Goal: Task Accomplishment & Management: Complete application form

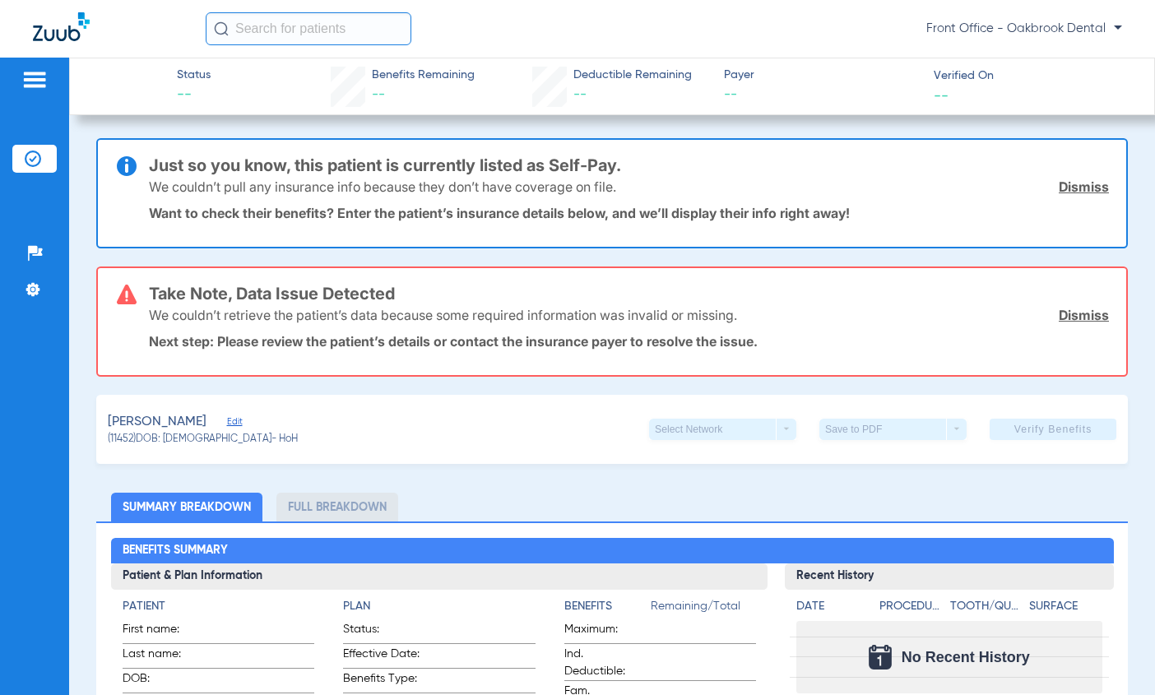
click at [227, 419] on span "Edit" at bounding box center [234, 424] width 15 height 16
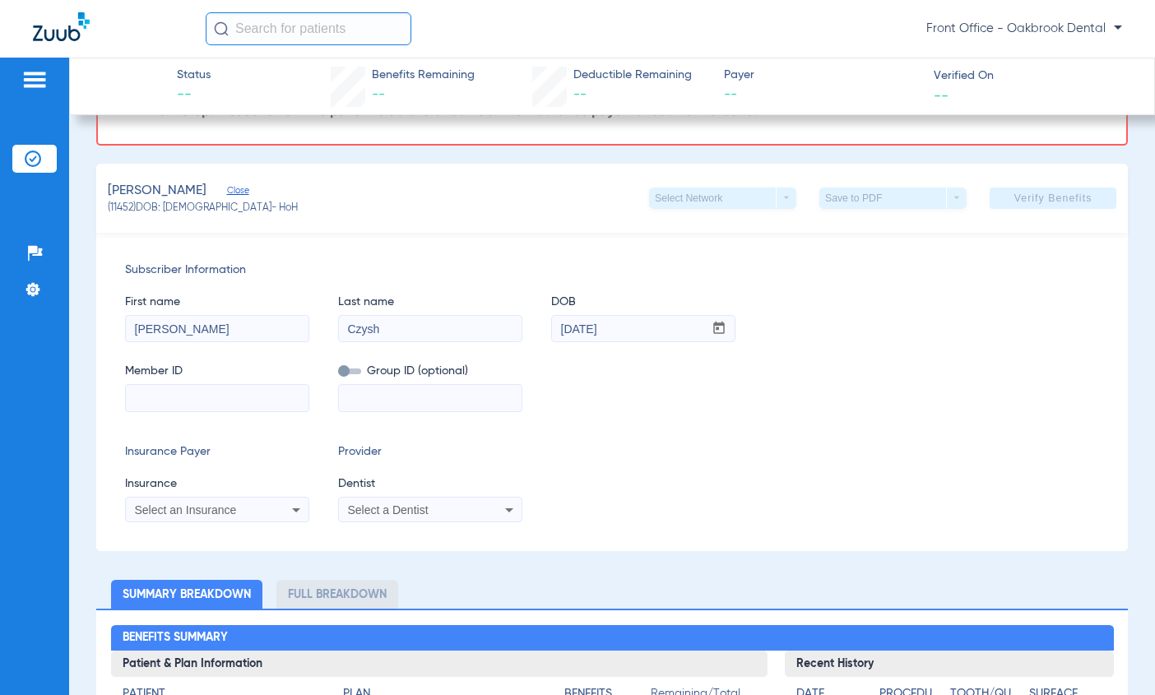
scroll to position [247, 0]
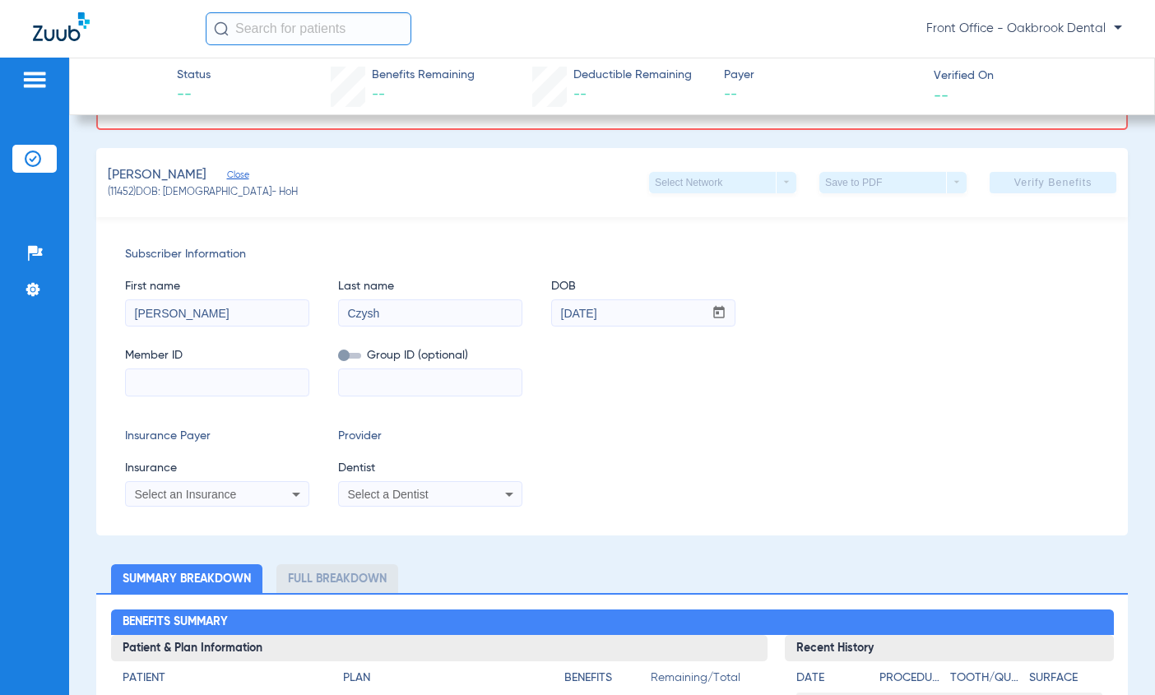
click at [214, 387] on input at bounding box center [217, 382] width 183 height 26
type input "h54755551"
click at [360, 379] on input at bounding box center [430, 382] width 183 height 26
type input "denb20"
click at [290, 495] on icon at bounding box center [296, 495] width 20 height 20
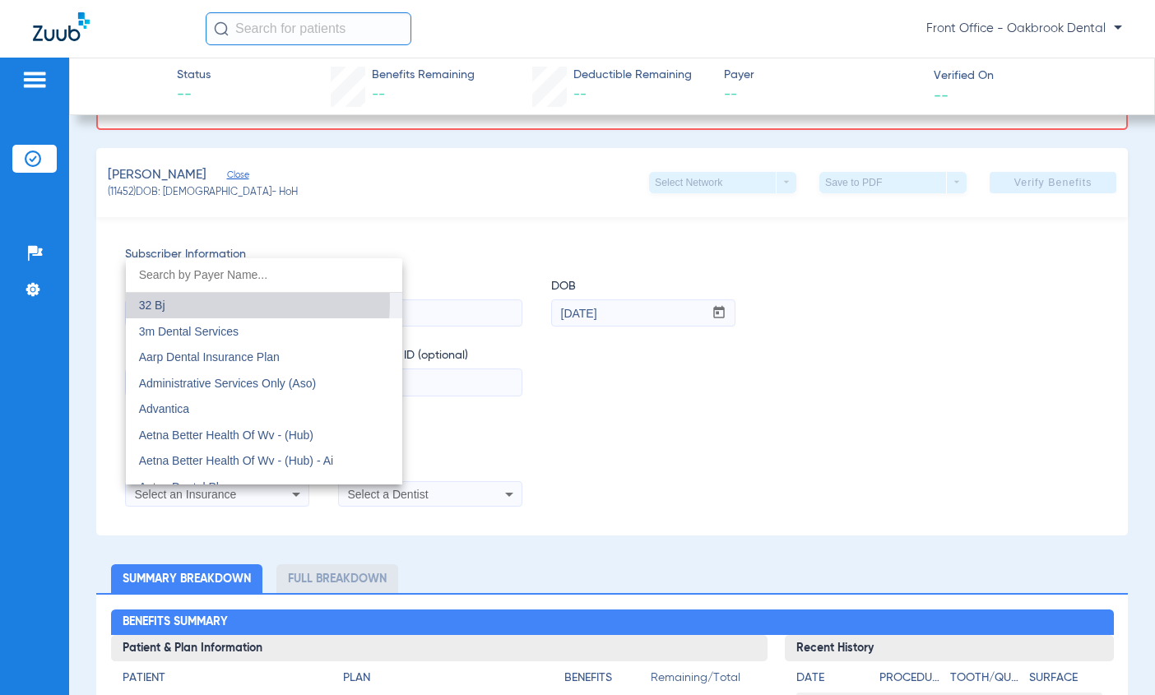
drag, startPoint x: 198, startPoint y: 302, endPoint x: 134, endPoint y: 295, distance: 64.5
click at [134, 295] on mat-option "32 Bj" at bounding box center [264, 306] width 276 height 26
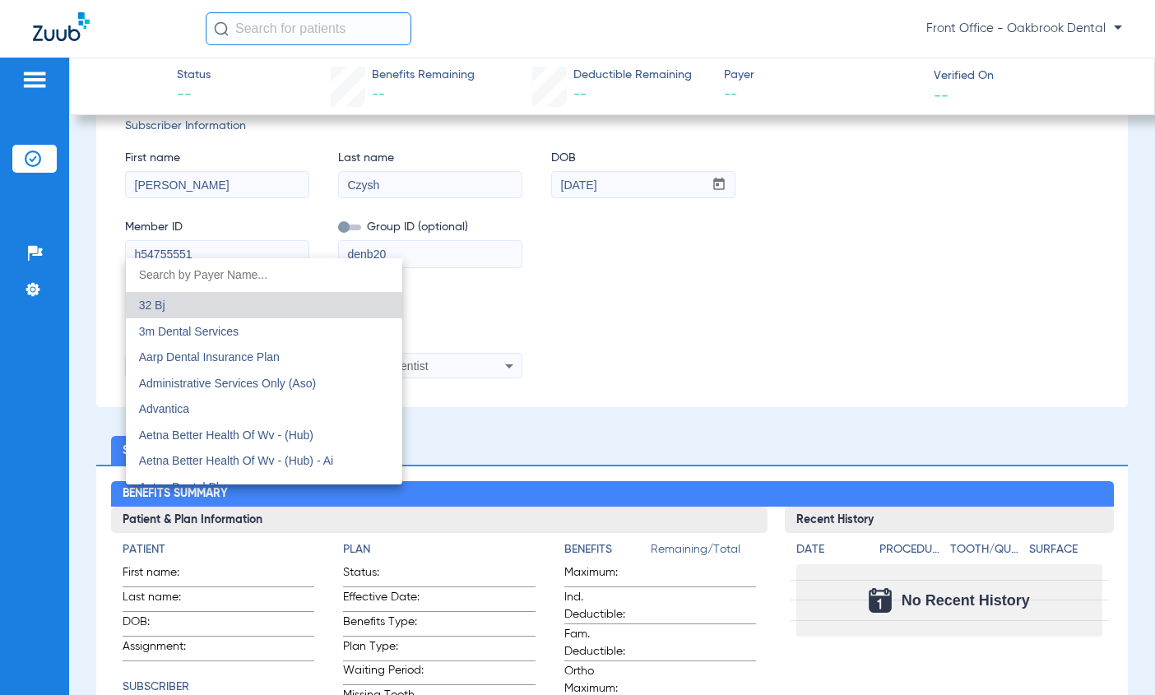
scroll to position [118, 0]
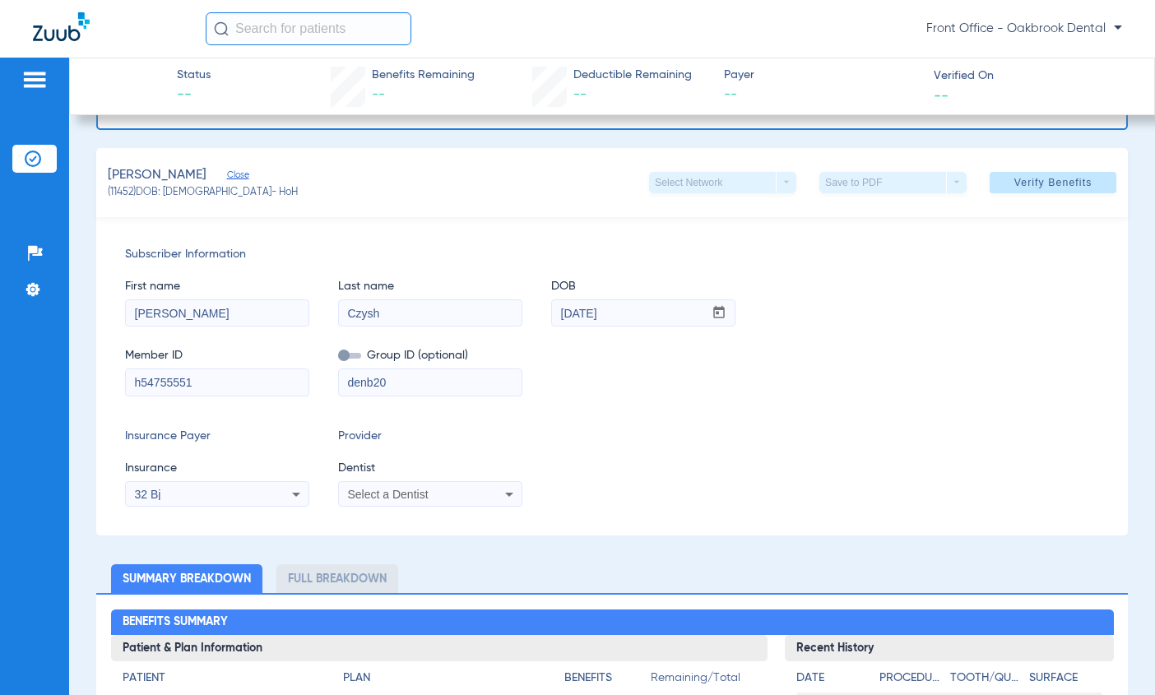
click at [297, 491] on icon at bounding box center [296, 495] width 20 height 20
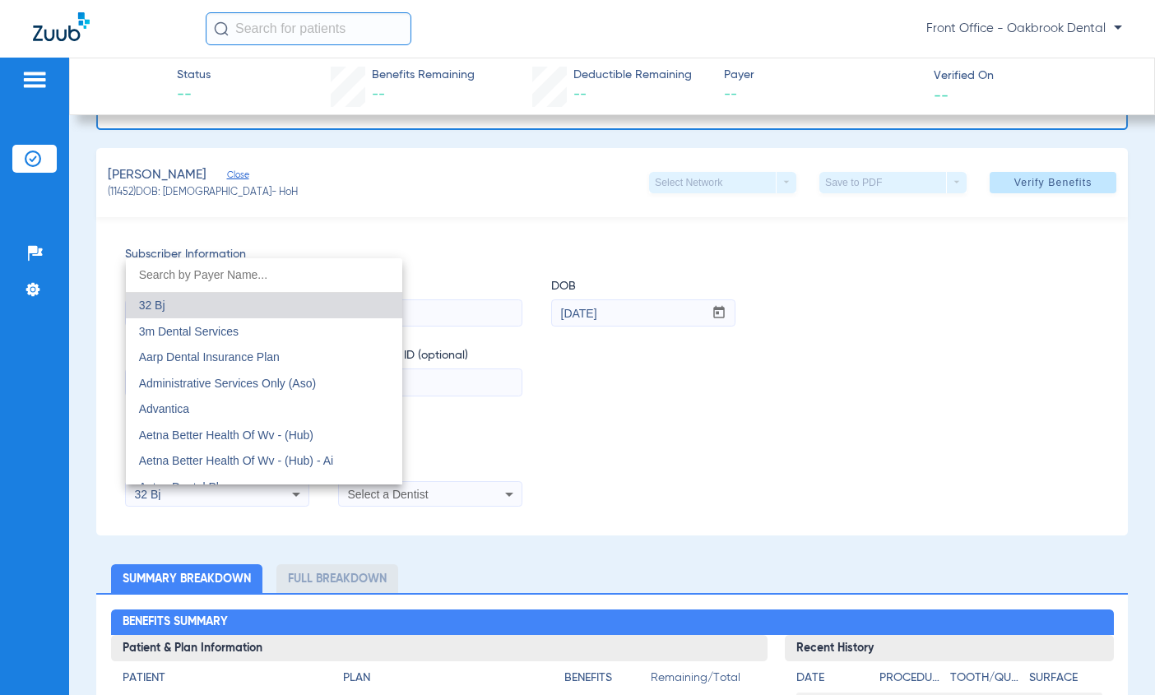
click at [240, 276] on input "dropdown search" at bounding box center [264, 275] width 276 height 34
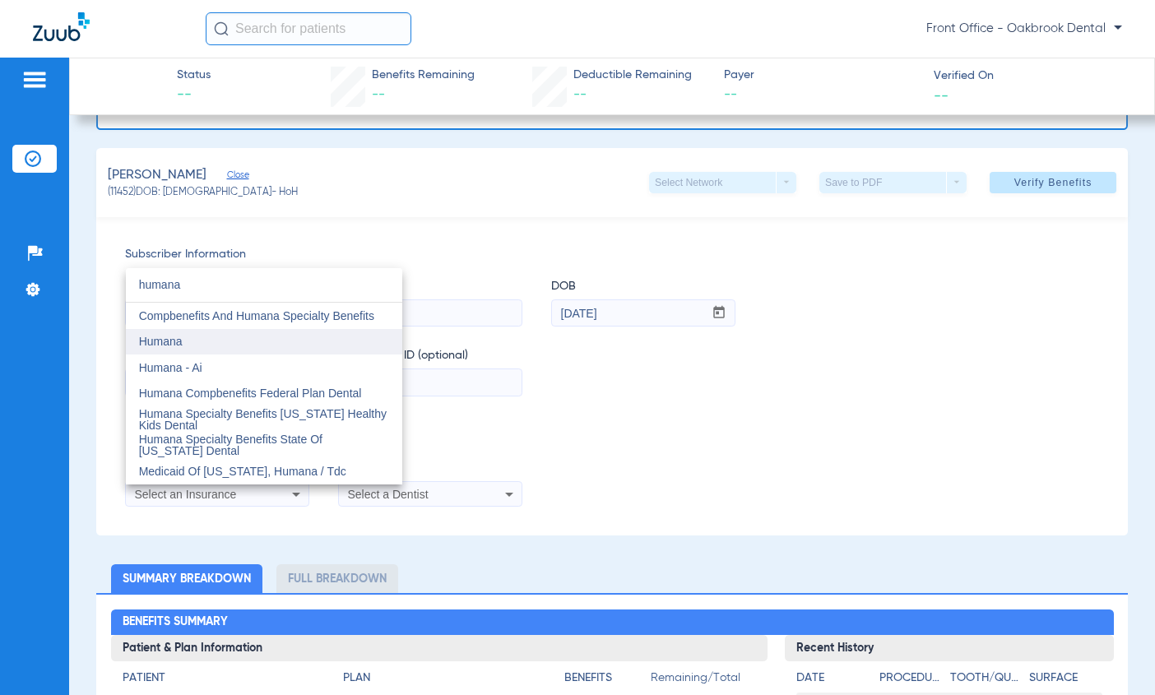
type input "humana"
click at [162, 341] on span "Humana" at bounding box center [161, 341] width 44 height 13
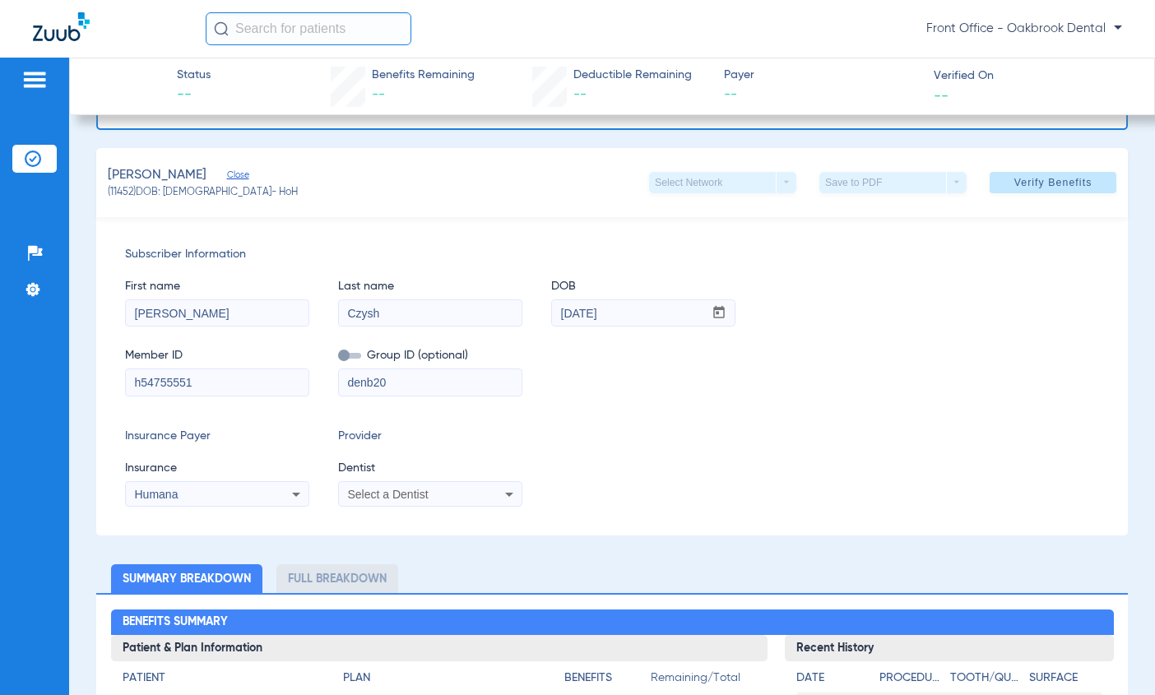
click at [505, 492] on icon at bounding box center [509, 495] width 20 height 20
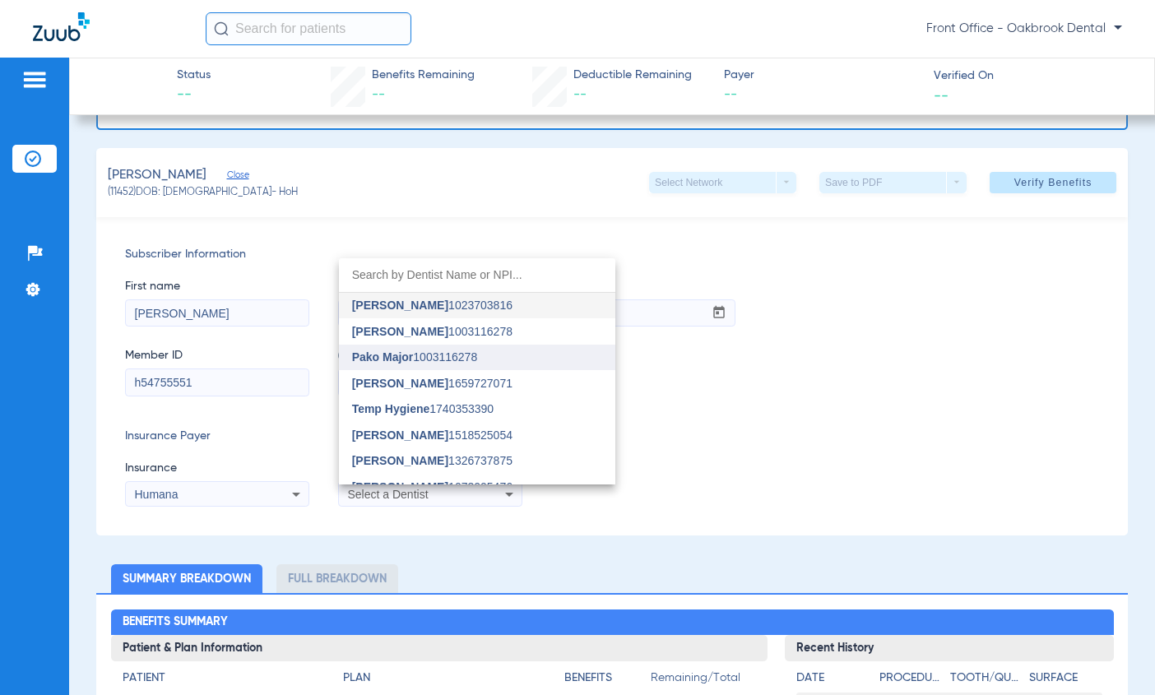
click at [370, 352] on span "Pako Major" at bounding box center [383, 356] width 62 height 13
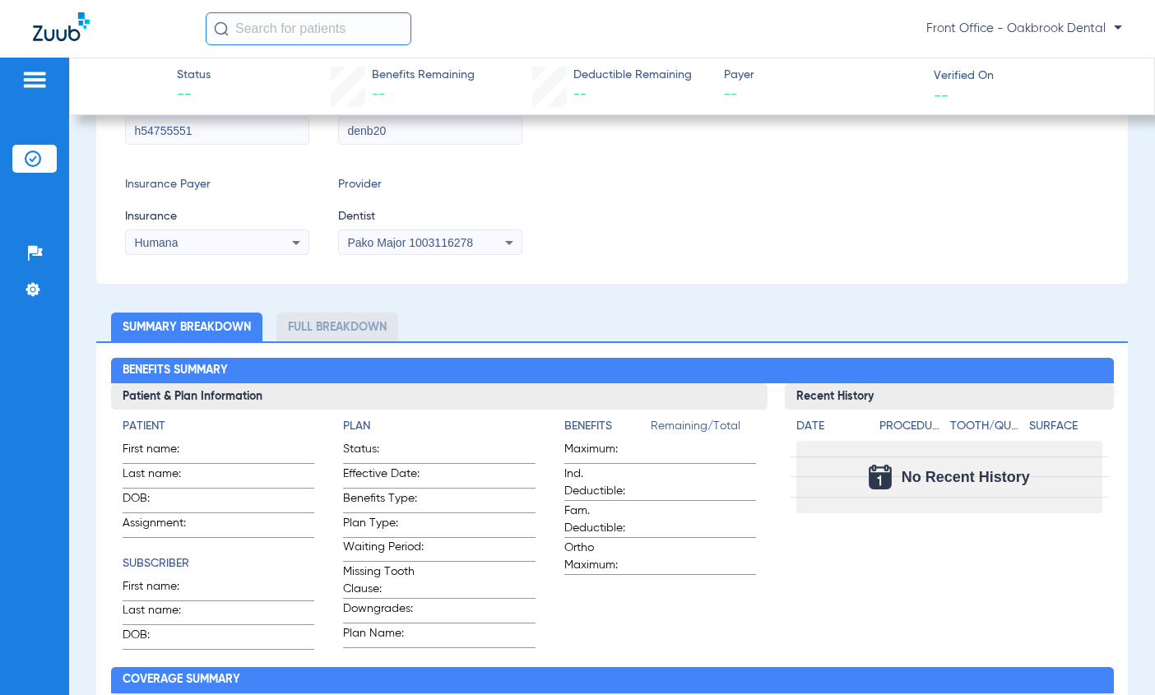
scroll to position [0, 0]
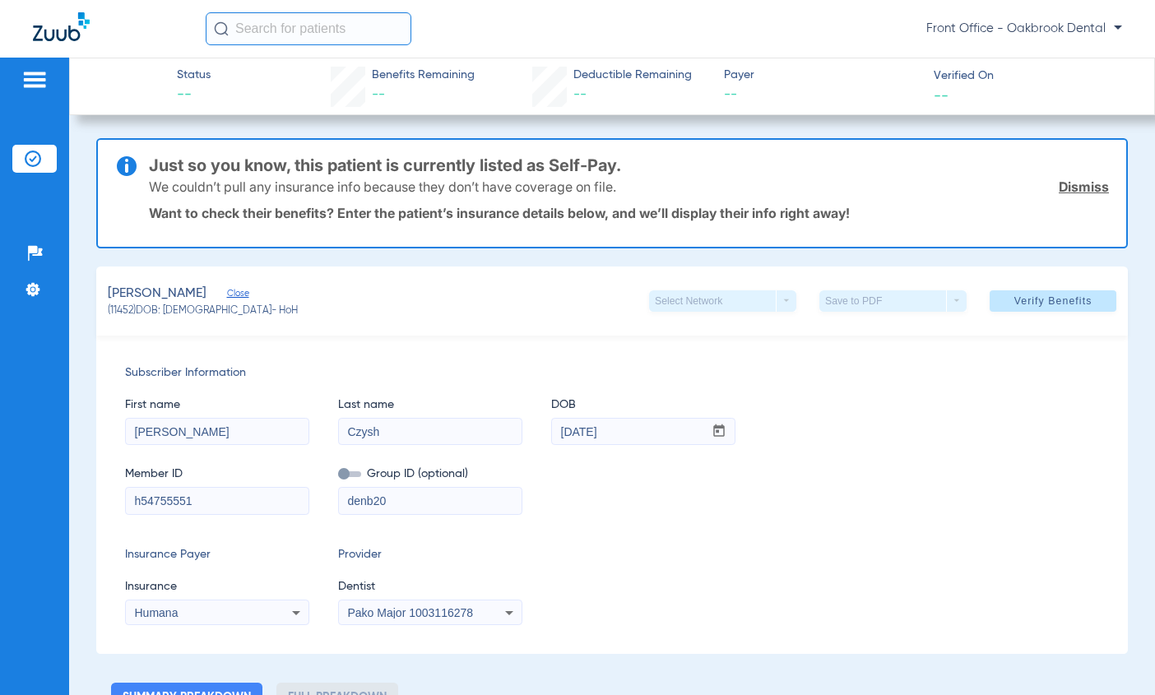
click at [1069, 188] on link "Dismiss" at bounding box center [1084, 187] width 50 height 16
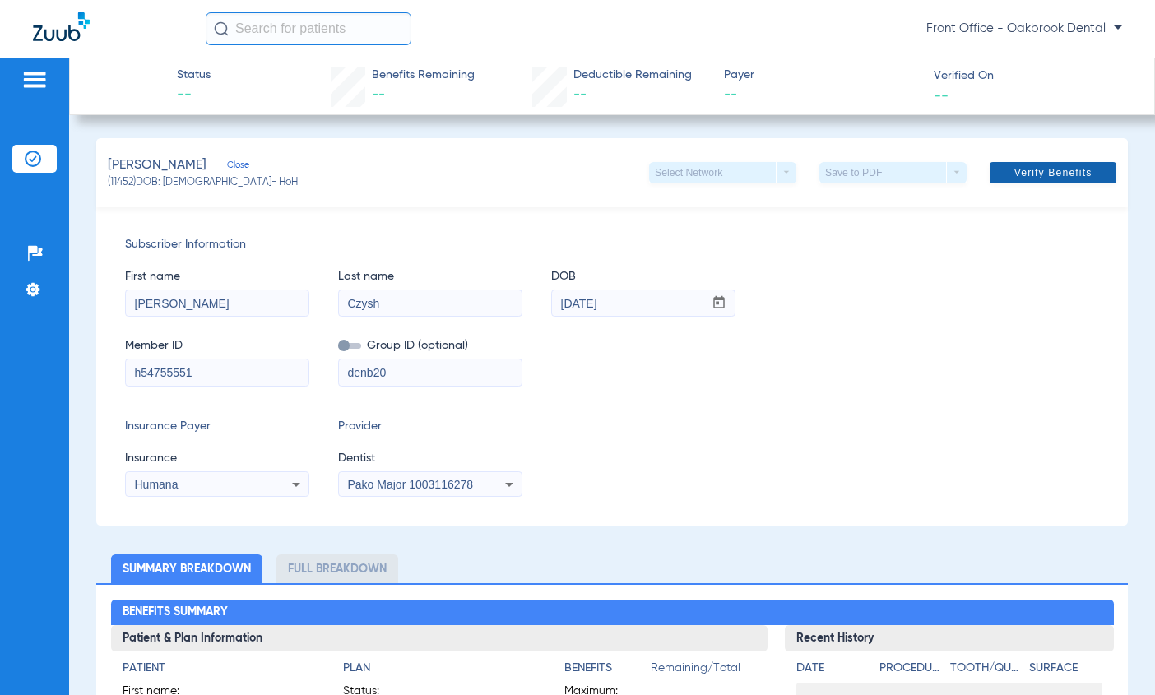
click at [1001, 166] on span at bounding box center [1053, 172] width 127 height 39
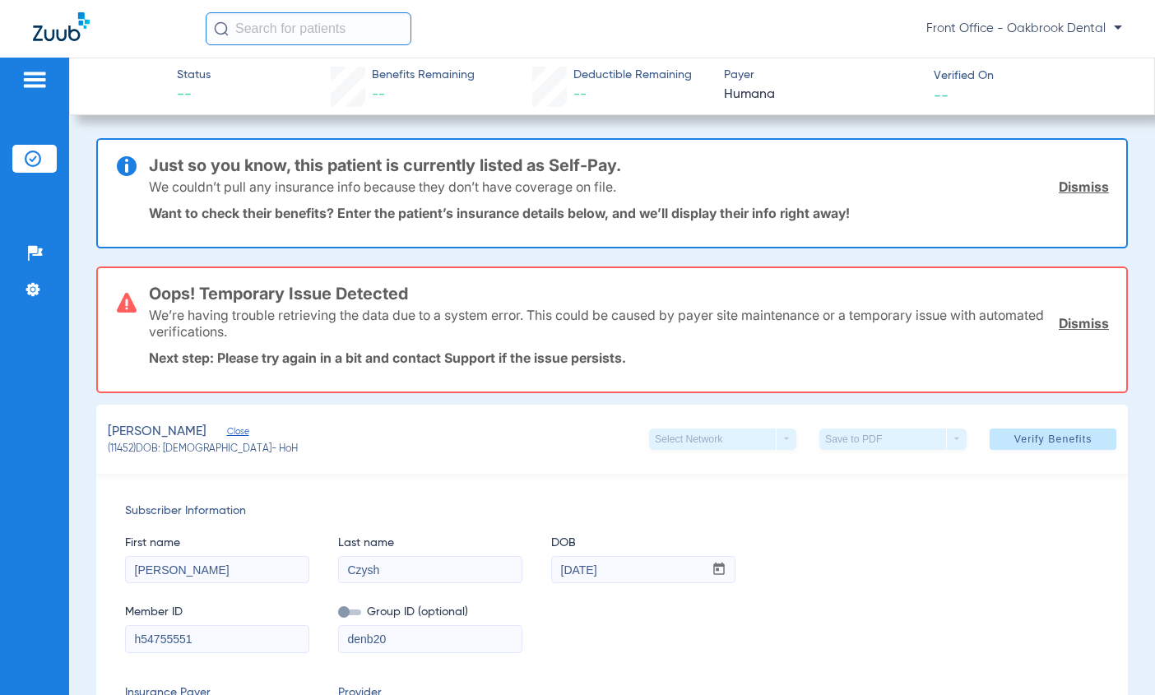
click at [1059, 323] on link "Dismiss" at bounding box center [1084, 323] width 50 height 16
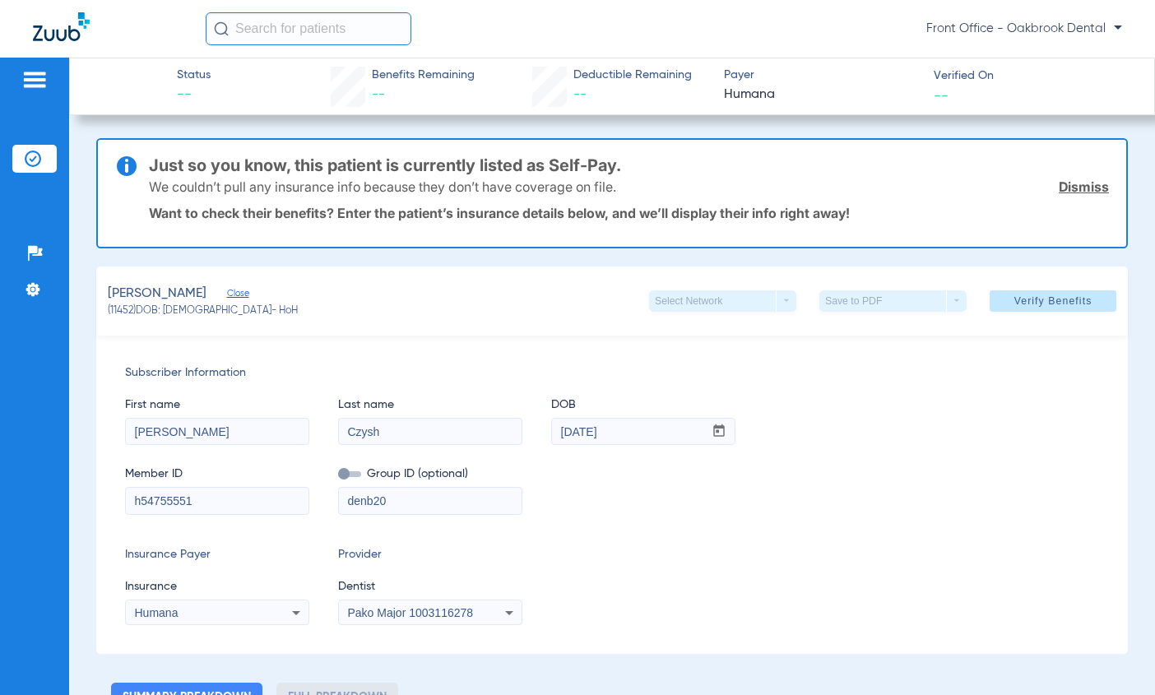
click at [1059, 181] on link "Dismiss" at bounding box center [1084, 187] width 50 height 16
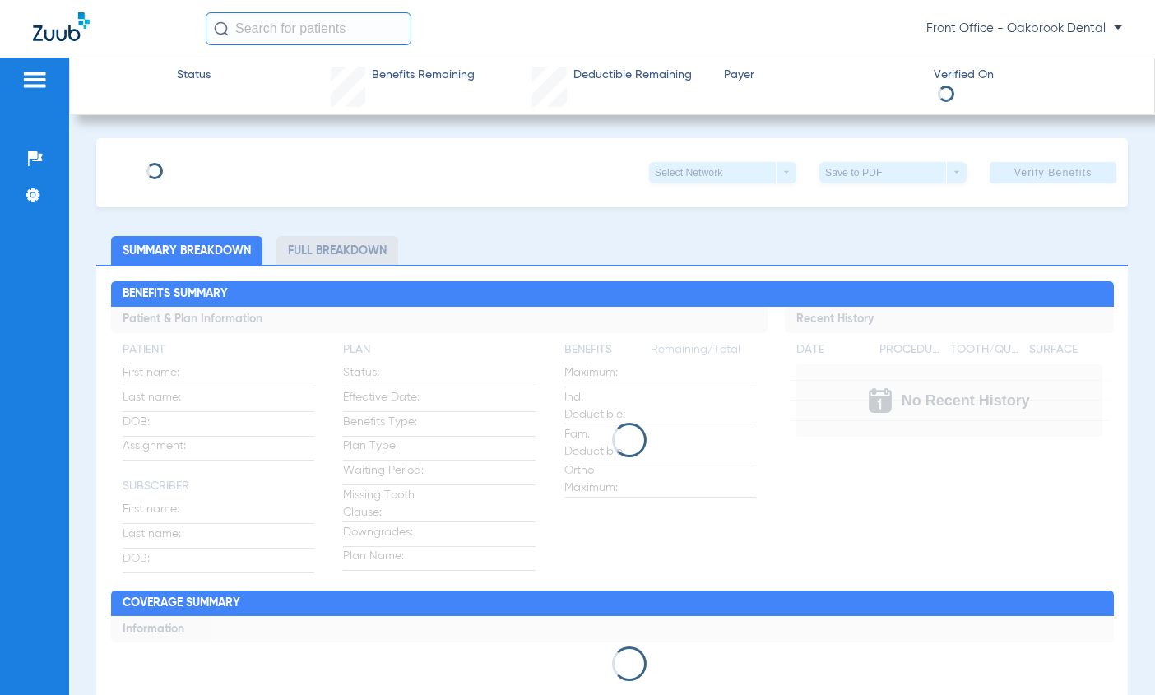
type input "[PERSON_NAME]"
type input "Czysh"
type input "[DATE]"
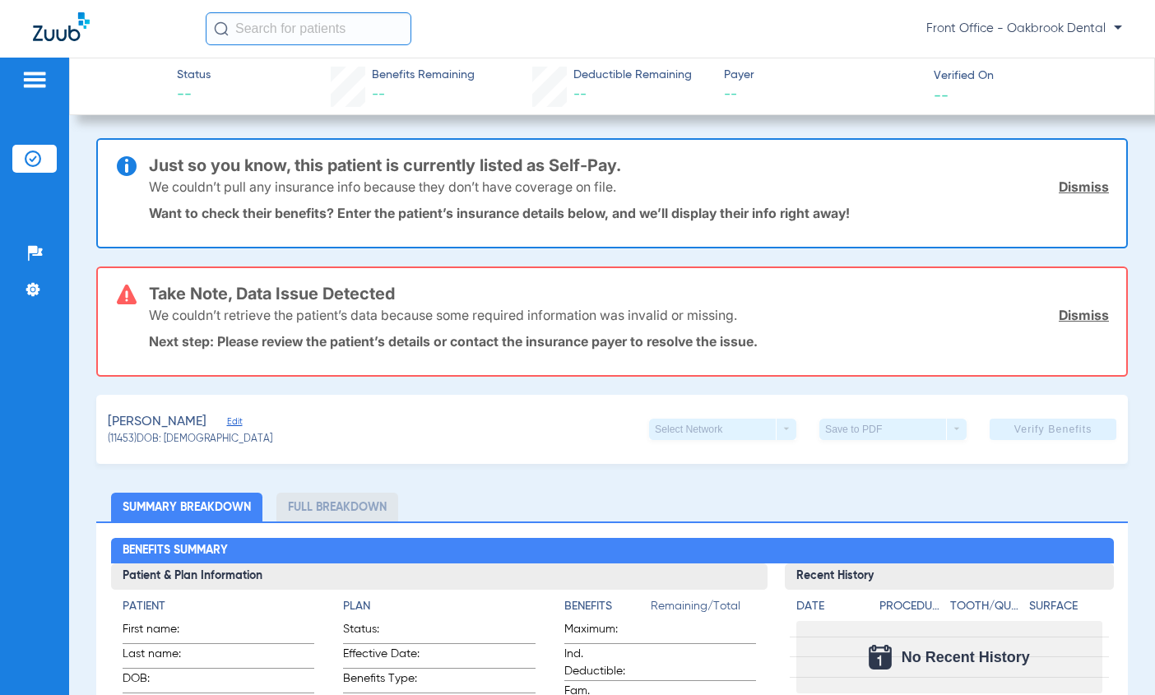
click at [227, 418] on span "Edit" at bounding box center [234, 424] width 15 height 16
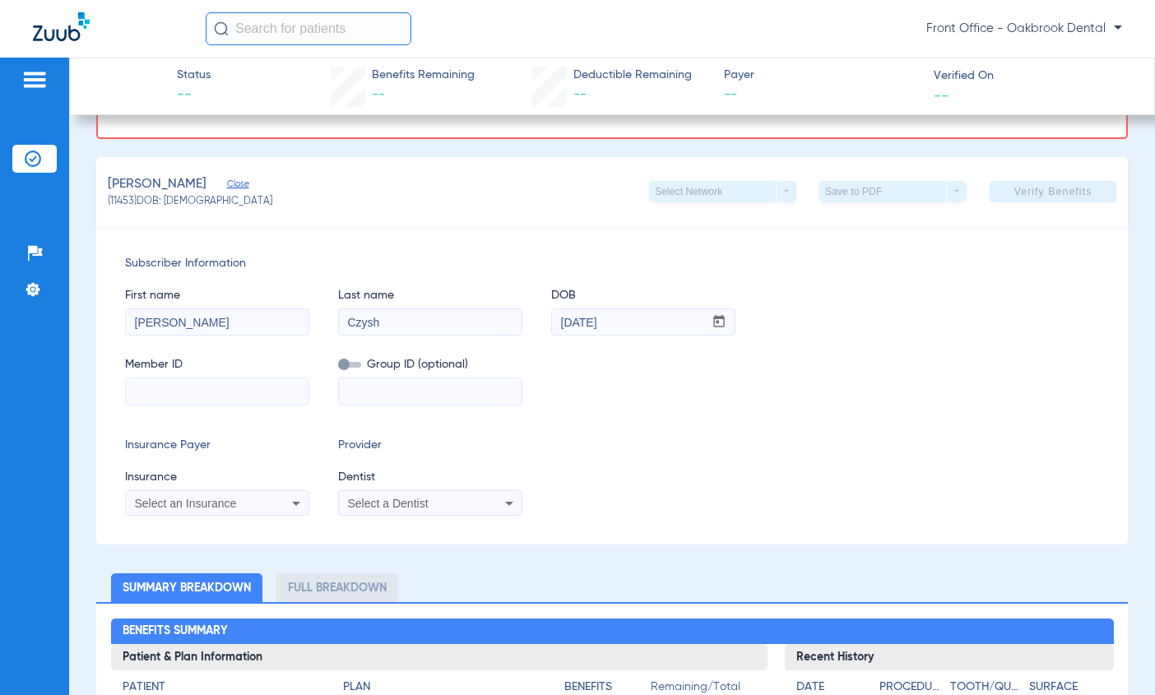
scroll to position [247, 0]
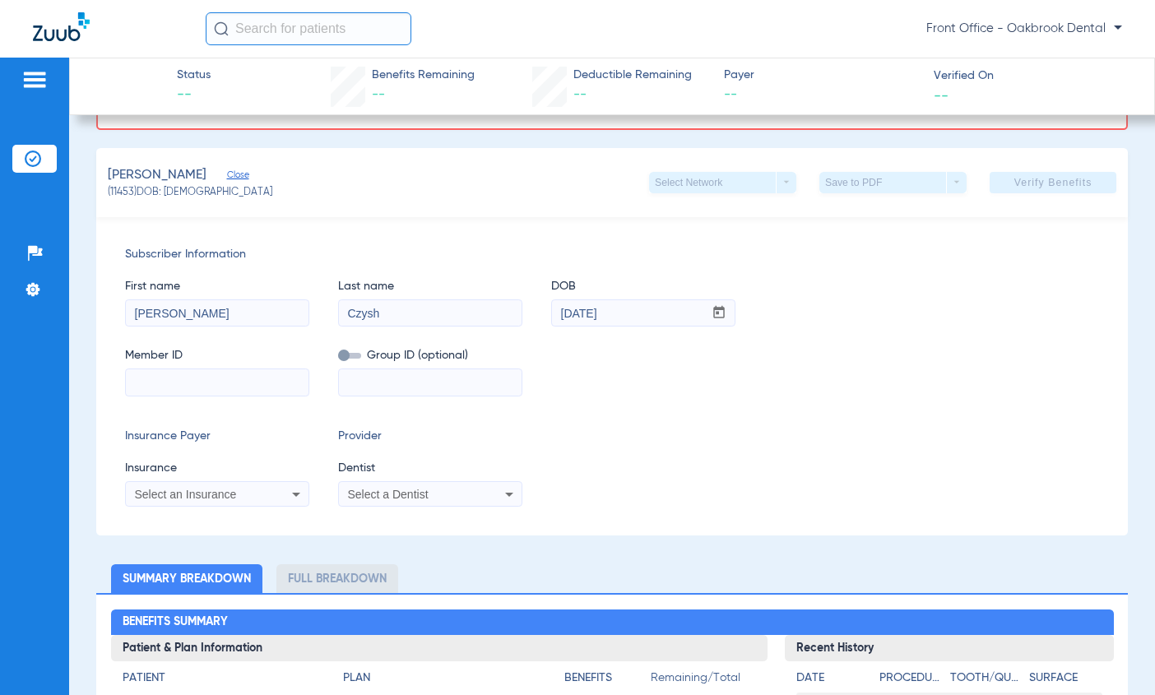
click at [265, 369] on input at bounding box center [217, 382] width 183 height 26
type input "0000026540337"
click at [295, 492] on icon at bounding box center [296, 495] width 20 height 20
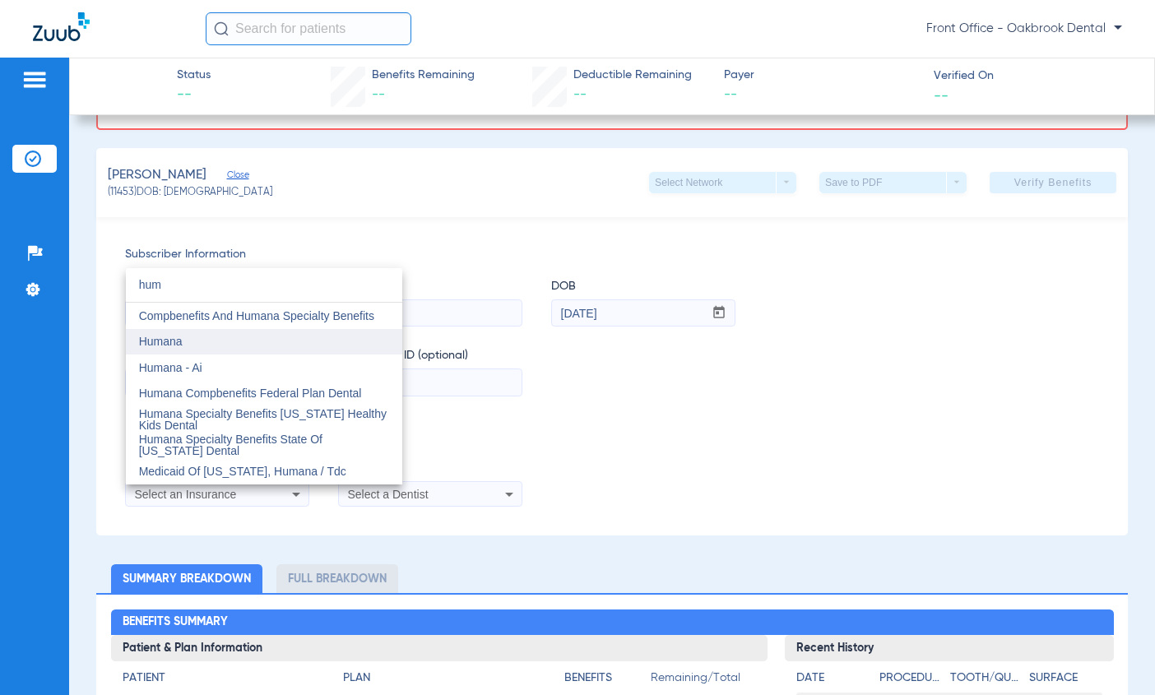
type input "hum"
click at [178, 341] on span "Humana" at bounding box center [161, 341] width 44 height 13
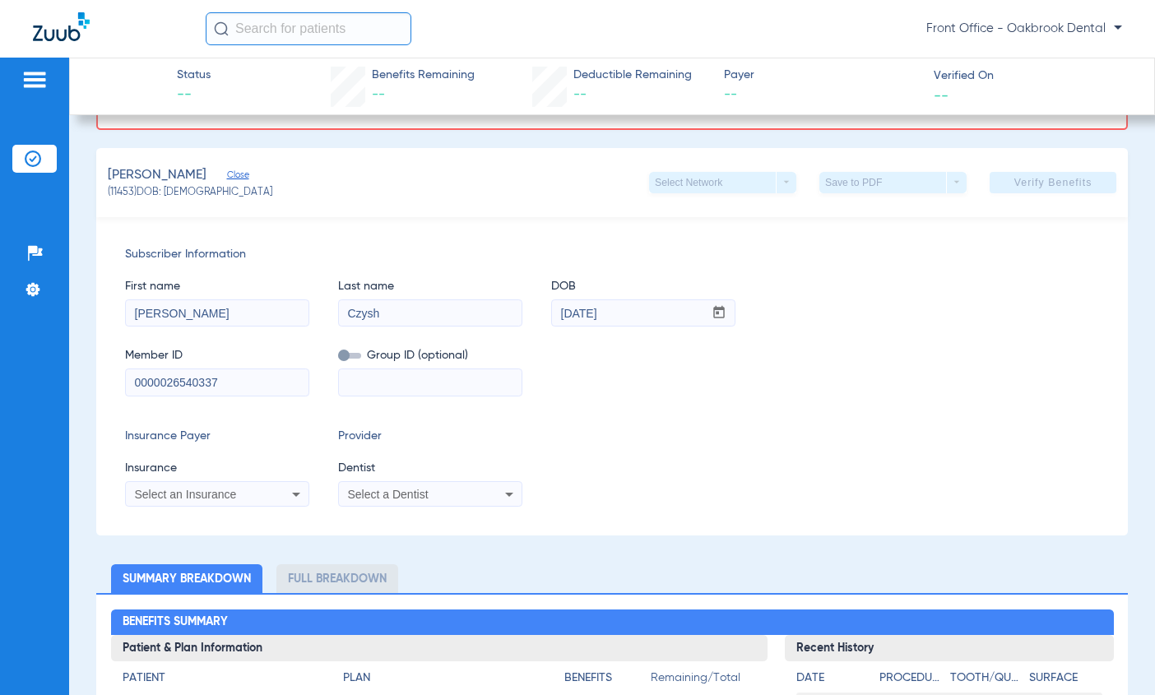
scroll to position [118, 0]
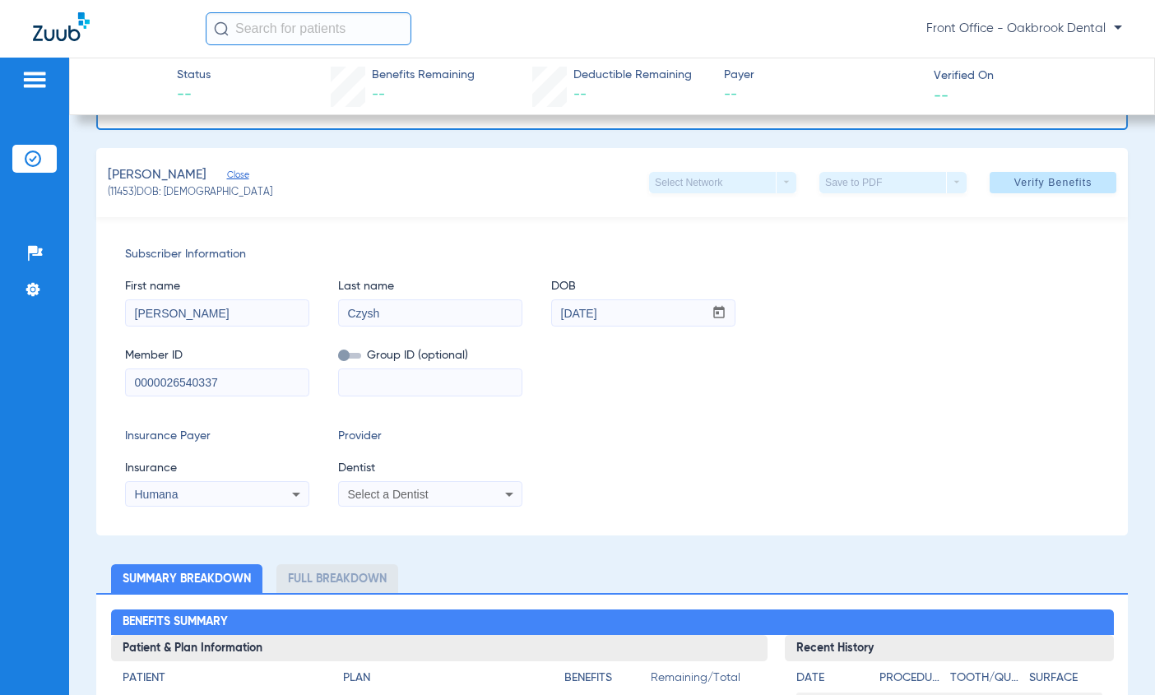
click at [509, 498] on icon at bounding box center [509, 495] width 20 height 20
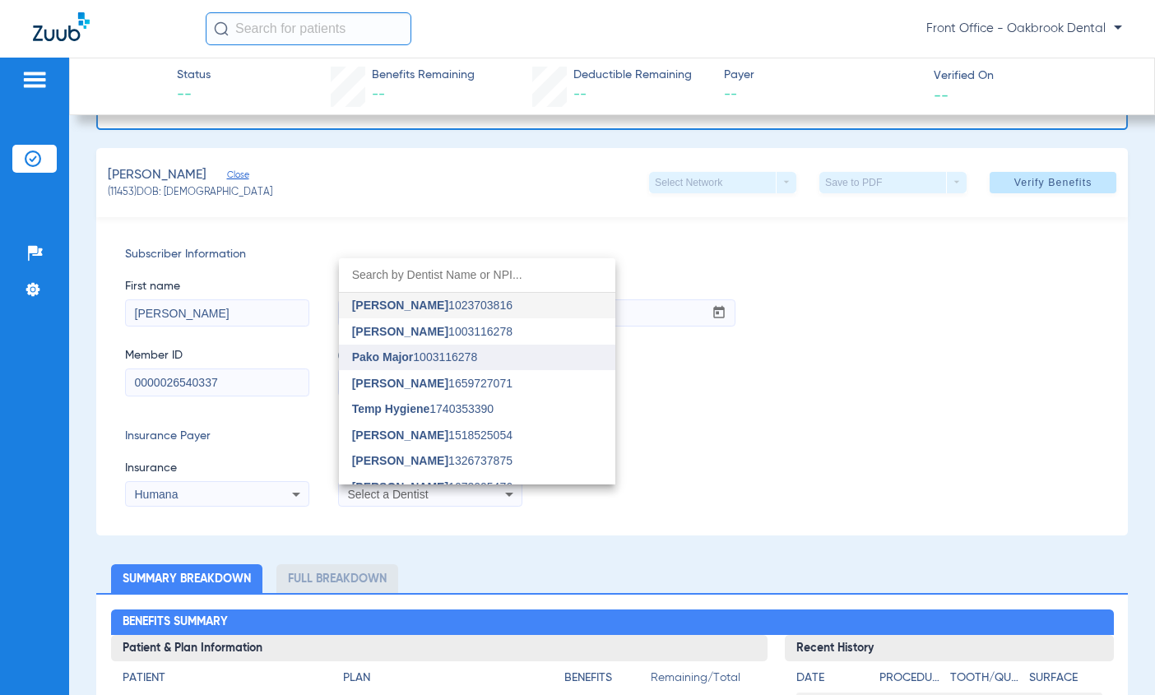
click at [401, 354] on span "Pako Major" at bounding box center [383, 356] width 62 height 13
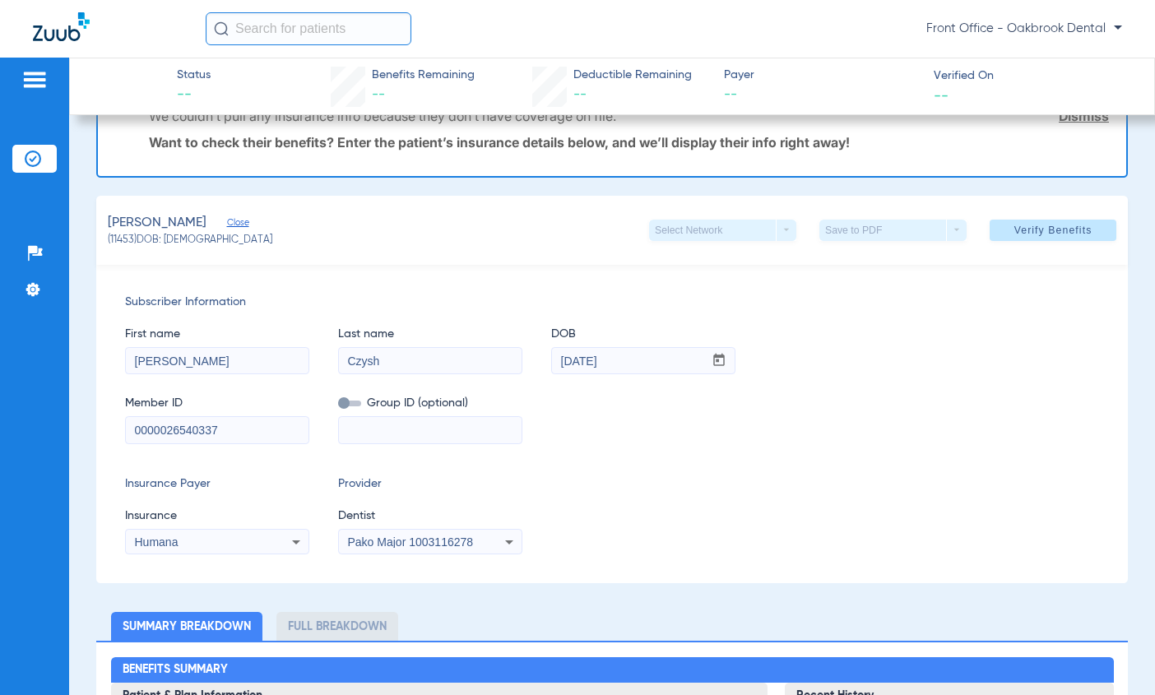
scroll to position [0, 0]
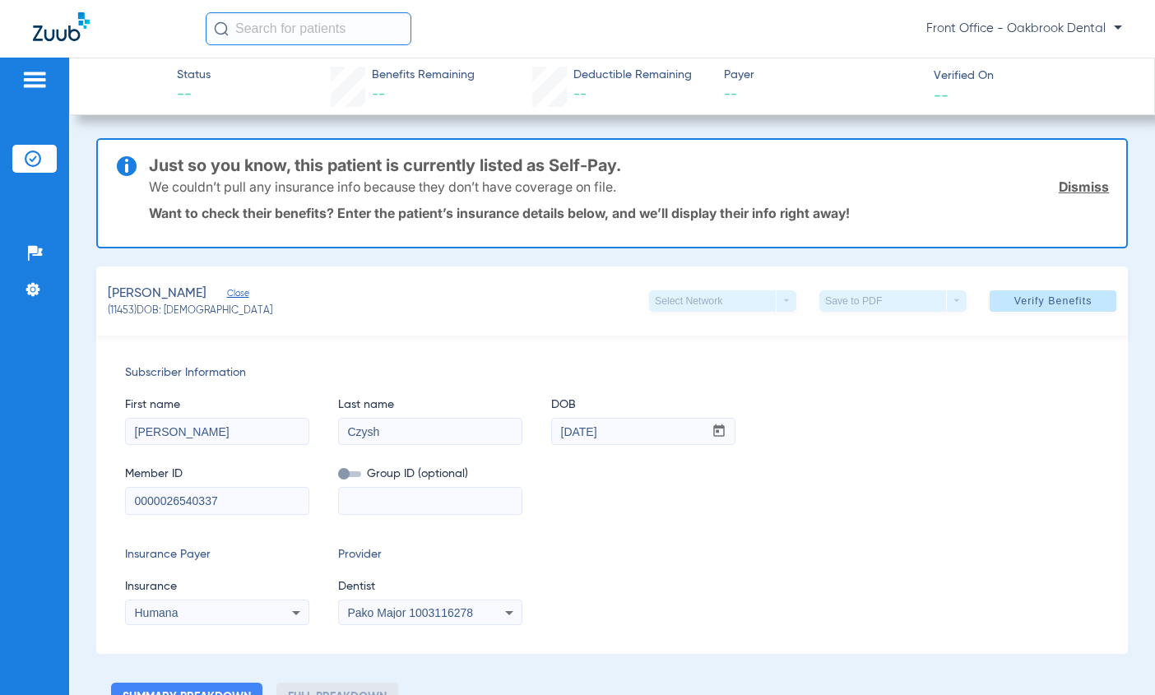
click at [1060, 183] on link "Dismiss" at bounding box center [1084, 187] width 50 height 16
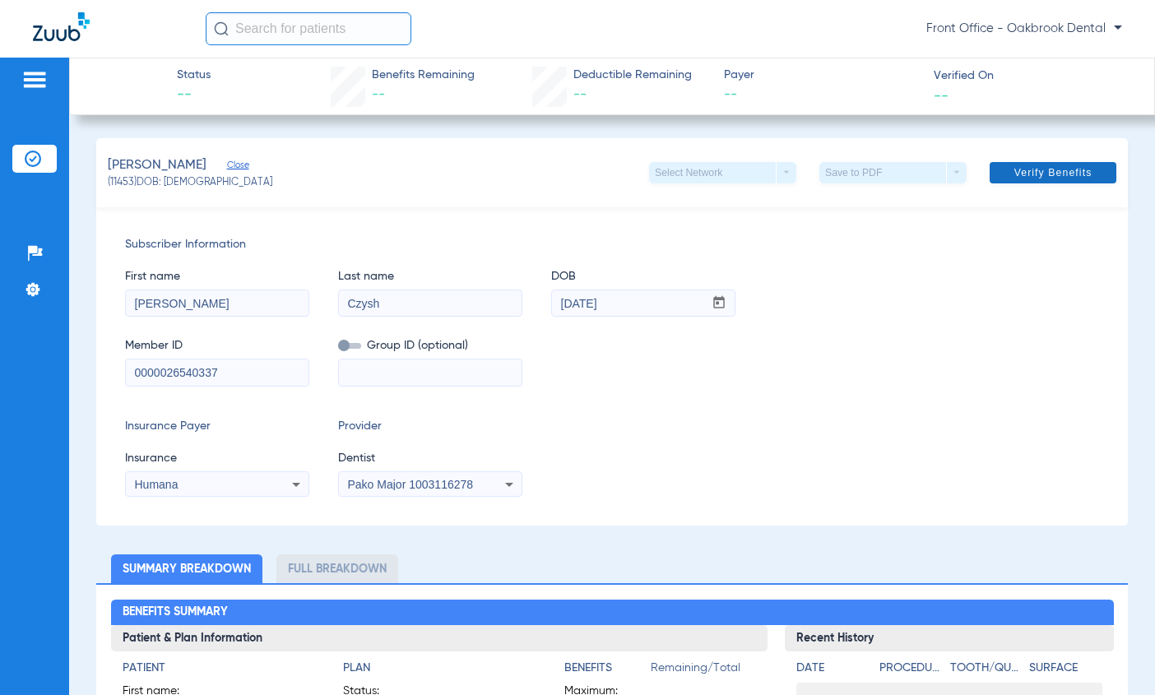
click at [1039, 170] on span "Verify Benefits" at bounding box center [1053, 172] width 78 height 13
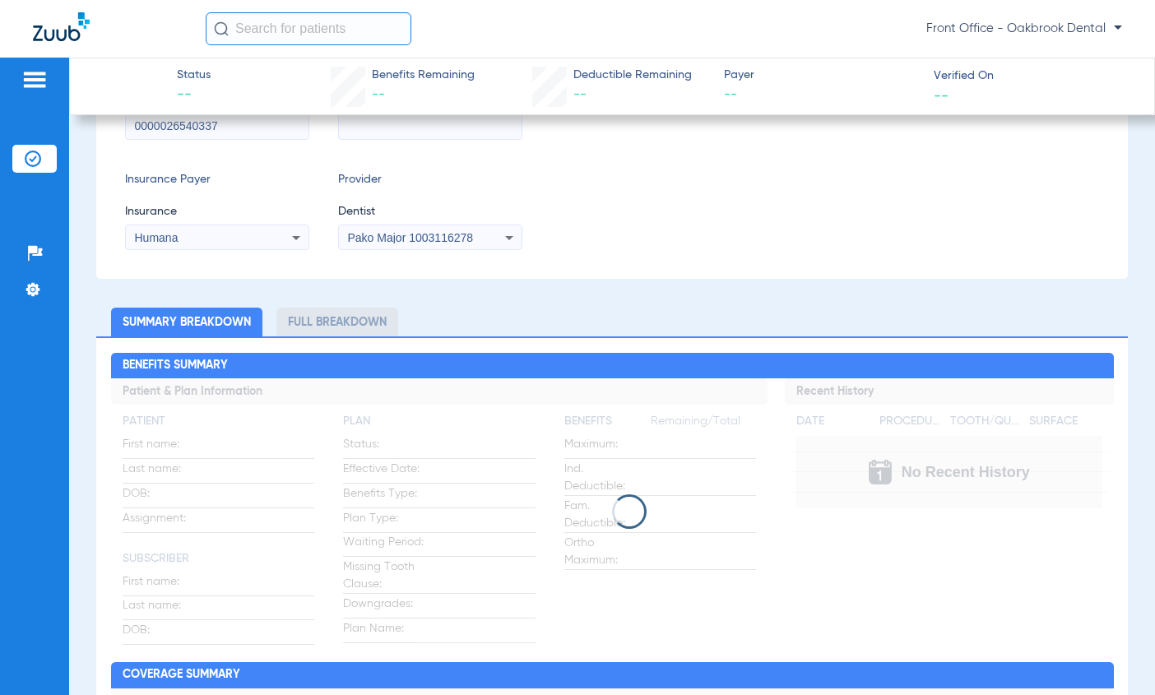
scroll to position [375, 0]
